Goal: Task Accomplishment & Management: Manage account settings

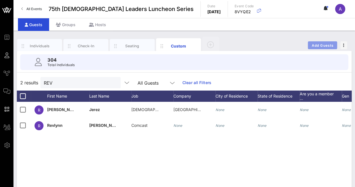
click at [322, 44] on span "Add Guests" at bounding box center [323, 45] width 22 height 4
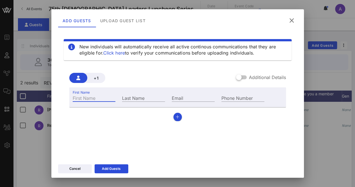
click at [96, 94] on input "First Name" at bounding box center [94, 97] width 43 height 7
type input "[PERSON_NAME]"
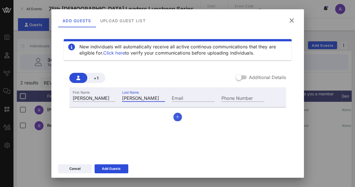
type input "[PERSON_NAME]"
click at [176, 115] on icon "button" at bounding box center [178, 117] width 4 height 4
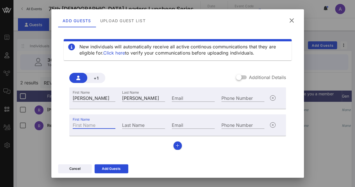
click at [99, 121] on input "First Name" at bounding box center [94, 124] width 43 height 7
type input "[PERSON_NAME]"
click at [176, 144] on icon "button" at bounding box center [178, 146] width 4 height 4
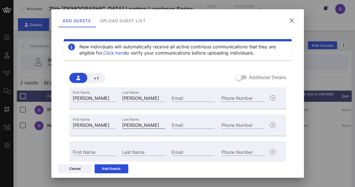
scroll to position [20, 0]
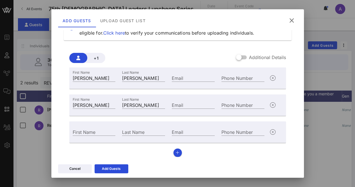
click at [99, 127] on div "First Name" at bounding box center [94, 131] width 50 height 15
click at [91, 131] on input "First Name" at bounding box center [94, 131] width 43 height 7
type input "[PERSON_NAME]"
click at [175, 156] on button "button" at bounding box center [178, 152] width 8 height 8
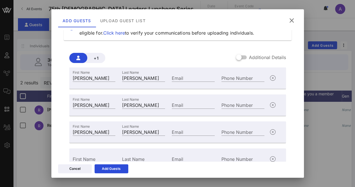
scroll to position [47, 0]
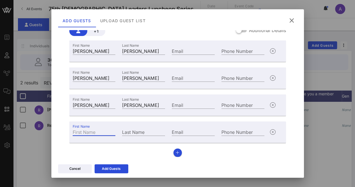
click at [97, 131] on input "First Name" at bounding box center [94, 131] width 43 height 7
type input "[PERSON_NAME]"
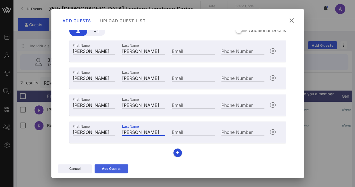
type input "[PERSON_NAME]"
click at [112, 168] on icon at bounding box center [112, 168] width 4 height 3
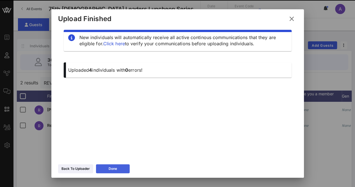
scroll to position [6, 0]
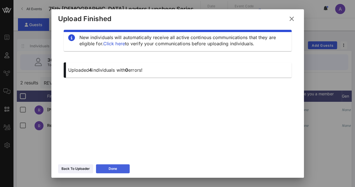
click at [112, 167] on icon at bounding box center [113, 169] width 4 height 4
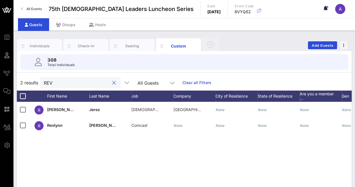
click at [82, 79] on input "REV" at bounding box center [77, 82] width 66 height 7
click at [112, 82] on button "clear icon" at bounding box center [114, 83] width 4 height 6
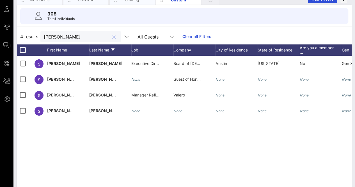
scroll to position [46, 0]
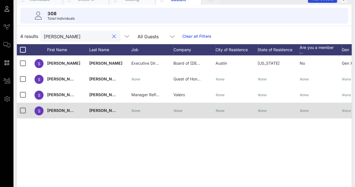
type input "[PERSON_NAME]"
click at [137, 108] on icon "None" at bounding box center [135, 110] width 9 height 4
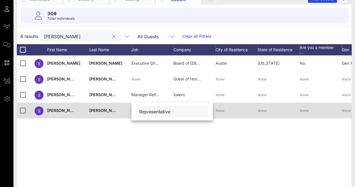
type input "Representative"
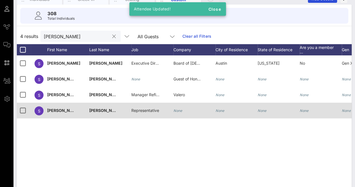
click at [178, 110] on icon "None" at bounding box center [178, 110] width 9 height 4
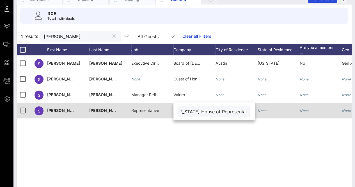
scroll to position [0, 9]
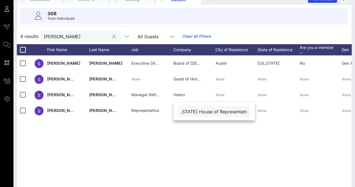
type input "[US_STATE] House of Representatives"
click at [151, 112] on span "Representative" at bounding box center [145, 110] width 28 height 5
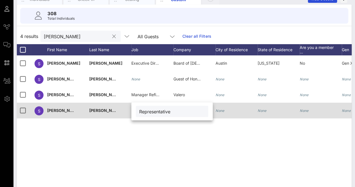
drag, startPoint x: 182, startPoint y: 111, endPoint x: 104, endPoint y: 108, distance: 77.9
click at [104, 108] on div "Event Builder Guests Journeys Comms QR Scanner Team Settings 75th [DEMOGRAPHIC_…" at bounding box center [177, 92] width 355 height 276
type input "Senator"
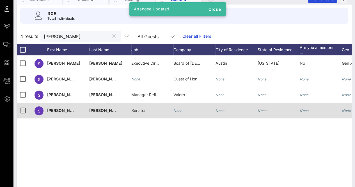
click at [178, 111] on icon "None" at bounding box center [178, 110] width 9 height 4
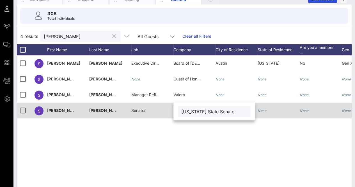
type input "[US_STATE] State Senate"
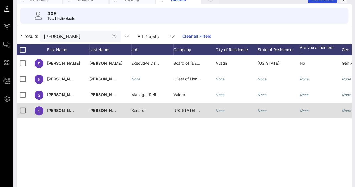
click at [112, 36] on button "clear icon" at bounding box center [114, 37] width 4 height 6
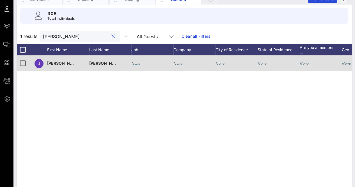
type input "[PERSON_NAME]"
click at [137, 65] on icon "None" at bounding box center [135, 63] width 9 height 4
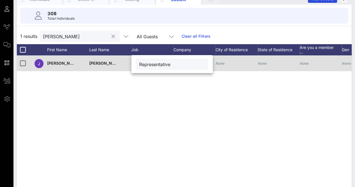
type input "Representative"
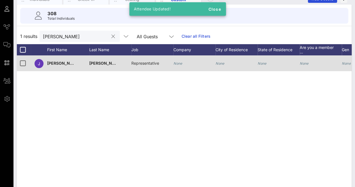
click at [183, 62] on div "None" at bounding box center [195, 66] width 42 height 22
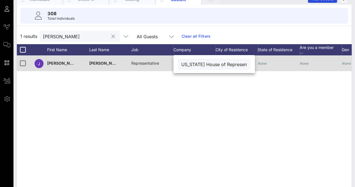
scroll to position [0, 9]
type input "[US_STATE] House of Representatives"
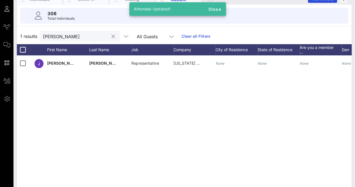
click at [112, 35] on button "clear icon" at bounding box center [114, 37] width 4 height 6
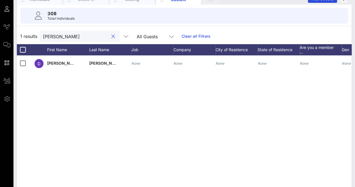
type input "[PERSON_NAME]"
click at [141, 62] on div "None" at bounding box center [152, 66] width 42 height 22
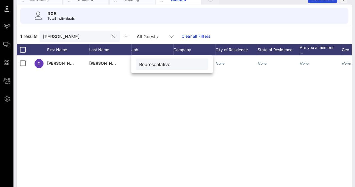
type input "Representative"
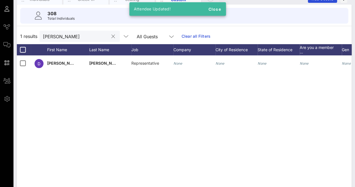
click at [180, 58] on div "None" at bounding box center [178, 63] width 9 height 16
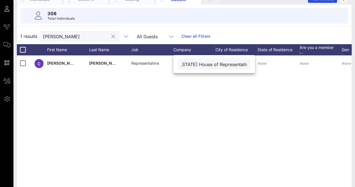
type input "[US_STATE] House of Representatives"
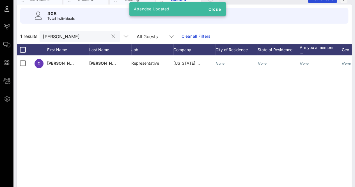
click at [112, 35] on button "clear icon" at bounding box center [114, 37] width 4 height 6
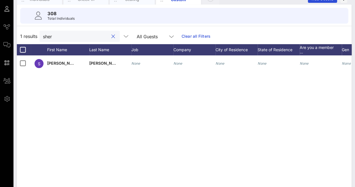
type input "sher"
click at [137, 64] on icon "None" at bounding box center [135, 63] width 9 height 4
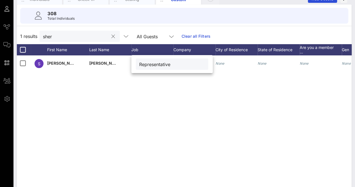
type input "Representative"
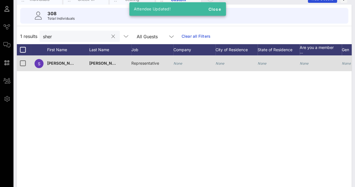
click at [177, 61] on icon "None" at bounding box center [178, 63] width 9 height 4
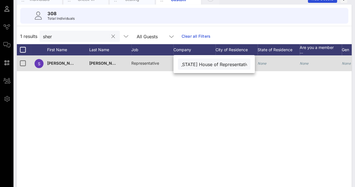
type input "[US_STATE] House of Representatives"
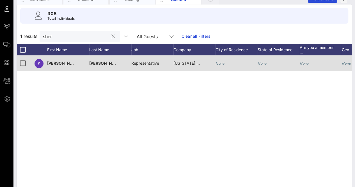
click at [227, 115] on div "S [PERSON_NAME] Representative [US_STATE] House of Representatives None None No…" at bounding box center [184, 139] width 335 height 169
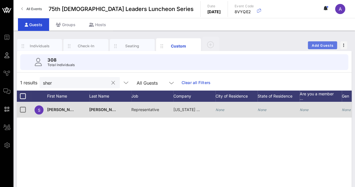
click at [318, 46] on span "Add Guests" at bounding box center [323, 45] width 22 height 4
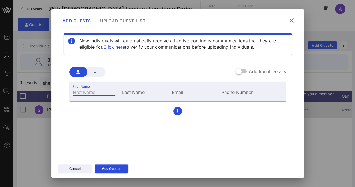
click at [92, 92] on input "First Name" at bounding box center [94, 91] width 43 height 7
type input "[PERSON_NAME]"
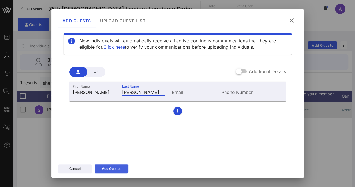
type input "[PERSON_NAME]"
click at [115, 170] on div "Add Guests" at bounding box center [111, 169] width 19 height 6
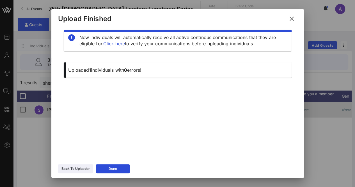
click at [292, 20] on icon at bounding box center [292, 18] width 8 height 7
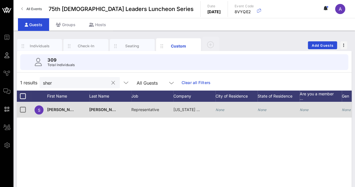
click at [112, 80] on button "clear icon" at bounding box center [114, 83] width 4 height 6
type input "[PERSON_NAME]"
click at [139, 109] on icon "None" at bounding box center [135, 110] width 9 height 4
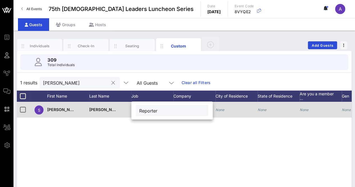
type input "Reporter"
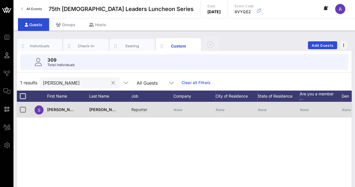
click at [176, 111] on icon "None" at bounding box center [178, 110] width 9 height 4
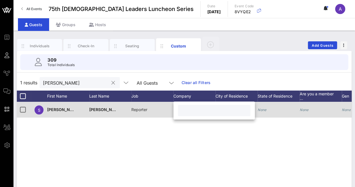
paste input "Quorum Report"
type input "Quorum Report"
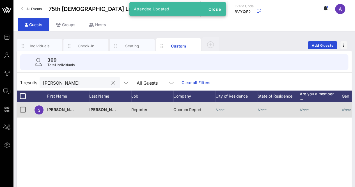
click at [146, 143] on div "S [PERSON_NAME] Reporter Quorum Report None None None None None None" at bounding box center [184, 186] width 335 height 169
click at [112, 83] on button "clear icon" at bounding box center [114, 83] width 4 height 6
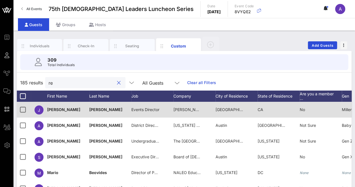
type input "r"
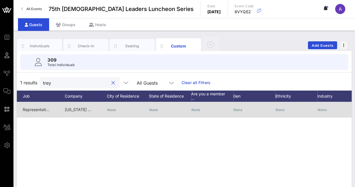
scroll to position [0, 131]
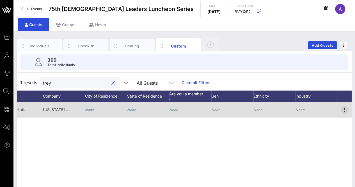
type input "trey"
click at [343, 108] on icon "button" at bounding box center [345, 109] width 7 height 7
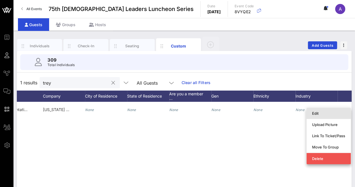
click at [322, 115] on div "Edit" at bounding box center [328, 113] width 33 height 4
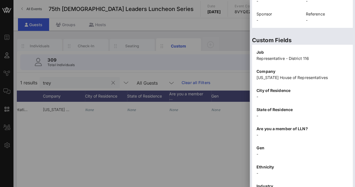
scroll to position [180, 0]
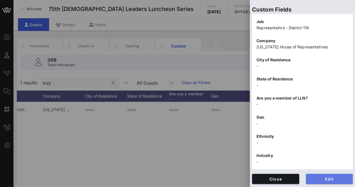
click at [321, 177] on span "Edit" at bounding box center [330, 178] width 38 height 5
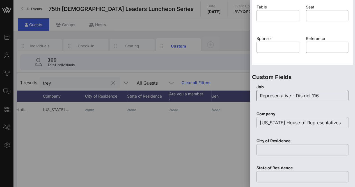
scroll to position [0, 0]
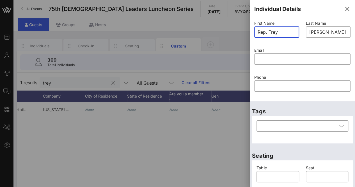
drag, startPoint x: 269, startPoint y: 32, endPoint x: 249, endPoint y: 32, distance: 19.7
click at [249, 32] on div "Event Builder Guests Journeys Comms QR Scanner Team Settings 75th [DEMOGRAPHIC_…" at bounding box center [177, 138] width 355 height 276
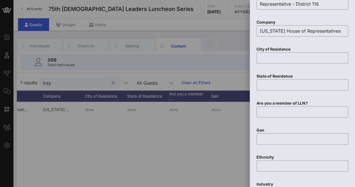
scroll to position [348, 0]
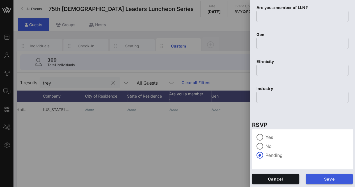
type input "Trey"
click at [316, 180] on span "Save" at bounding box center [330, 178] width 38 height 5
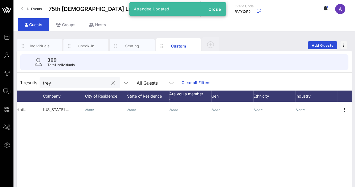
click at [110, 84] on div at bounding box center [113, 83] width 7 height 7
